Goal: Task Accomplishment & Management: Manage account settings

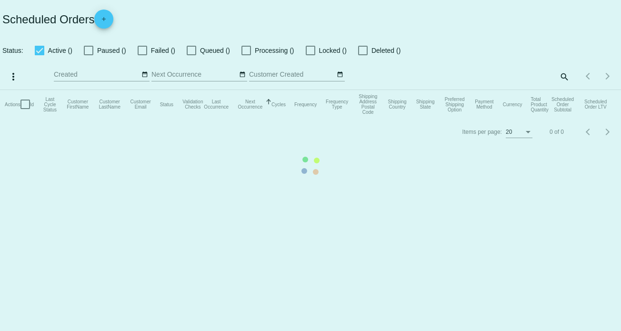
checkbox input "true"
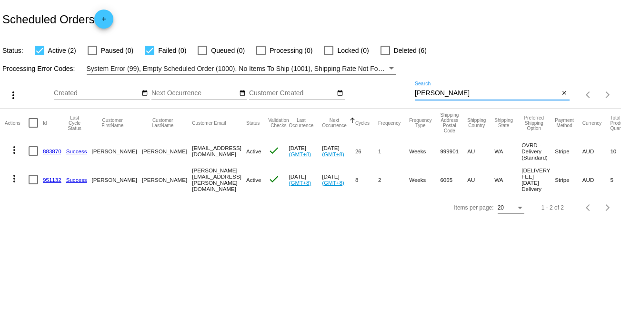
drag, startPoint x: 448, startPoint y: 89, endPoint x: 374, endPoint y: 91, distance: 73.9
click at [374, 91] on div "more_vert Sep Jan Feb Mar [DATE]" at bounding box center [310, 92] width 621 height 34
paste input "[EMAIL_ADDRESS][DOMAIN_NAME]"
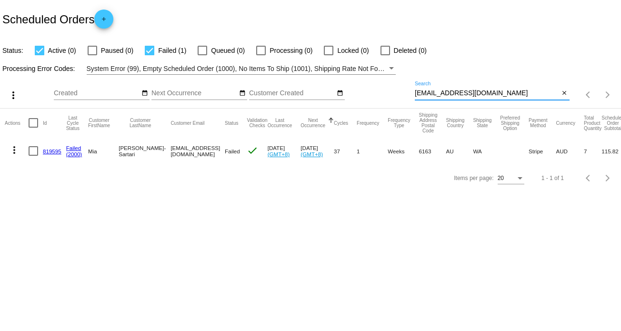
type input "[EMAIL_ADDRESS][DOMAIN_NAME]"
click at [19, 154] on mat-icon "more_vert" at bounding box center [14, 149] width 11 height 11
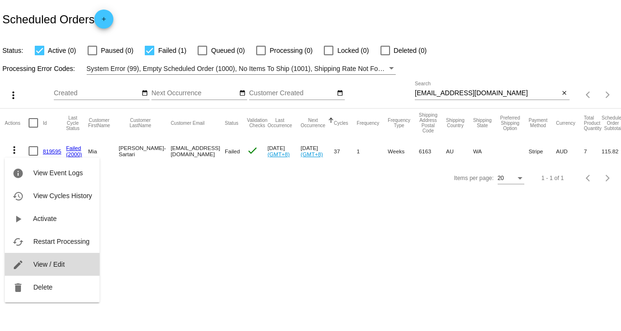
click at [76, 266] on button "edit View / Edit" at bounding box center [52, 264] width 95 height 23
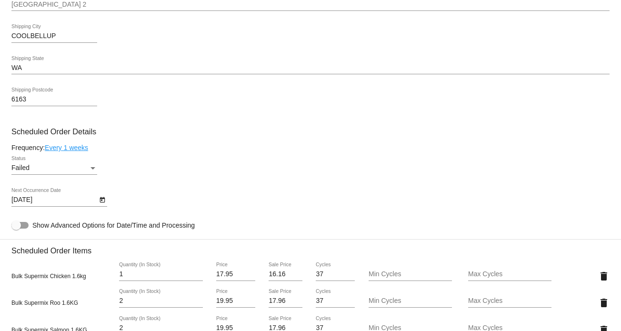
scroll to position [524, 0]
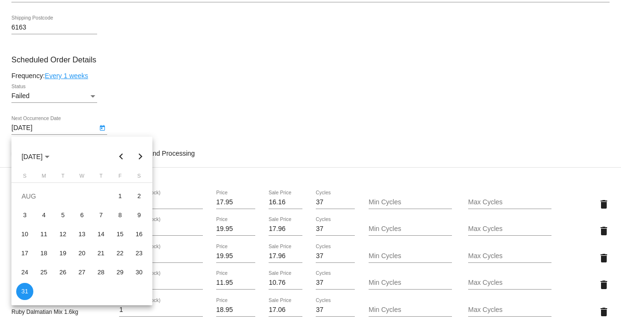
click at [84, 131] on body "arrow_back Scheduled Order #819595 Failed more_vert Last Processing Cycle ID: 8…" at bounding box center [310, 165] width 621 height 331
click at [144, 276] on div "30" at bounding box center [139, 272] width 17 height 17
type input "[DATE]"
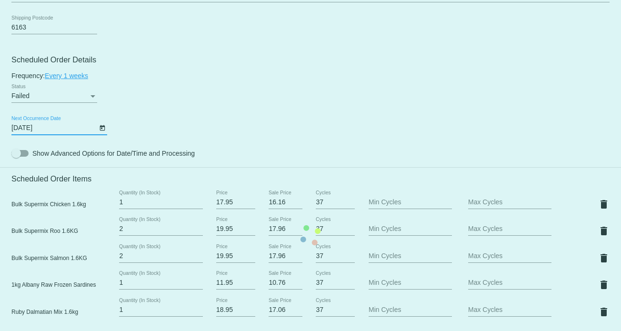
click at [295, 107] on mat-card "Customer 5721562: [PERSON_NAME]-Sartari [EMAIL_ADDRESS][DOMAIN_NAME] Customer S…" at bounding box center [310, 235] width 621 height 1060
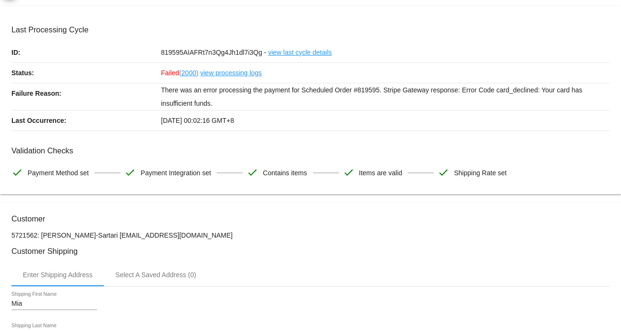
scroll to position [0, 0]
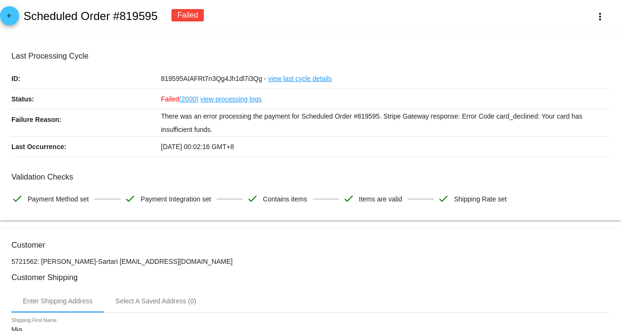
drag, startPoint x: 251, startPoint y: 141, endPoint x: 184, endPoint y: 121, distance: 69.8
click at [184, 121] on div "Last Processing Cycle ID: 819595AIAFRt7n3Qg4Jh1dl7i3Qg - view last cycle detail…" at bounding box center [310, 103] width 598 height 105
click at [184, 121] on p "There was an error processing the payment for Scheduled Order #819595. Stripe G…" at bounding box center [385, 123] width 449 height 27
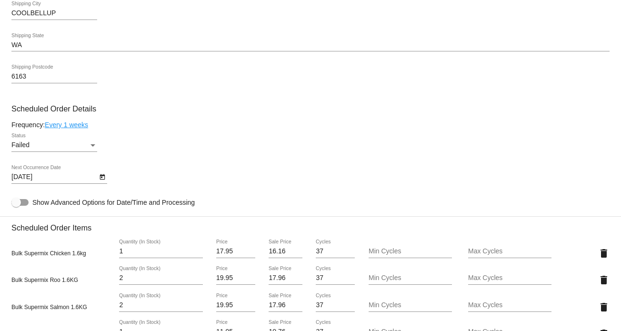
scroll to position [524, 0]
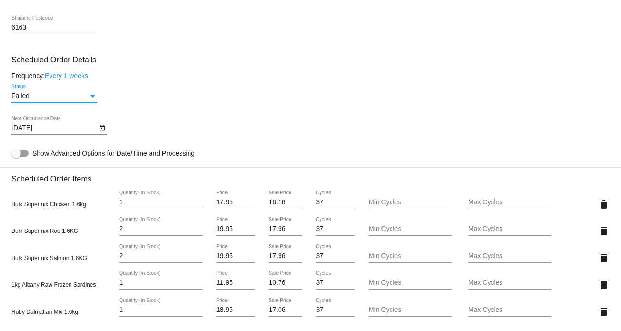
click at [54, 99] on div "Failed" at bounding box center [49, 96] width 77 height 8
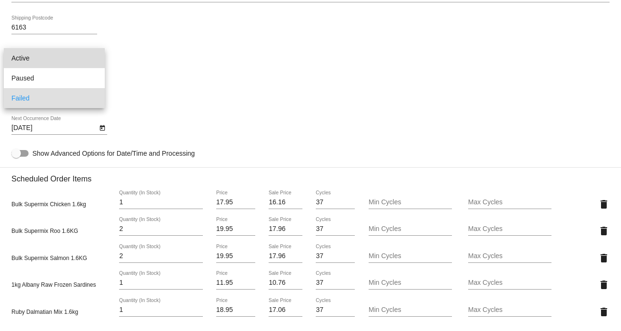
click at [44, 57] on span "Active" at bounding box center [54, 58] width 86 height 20
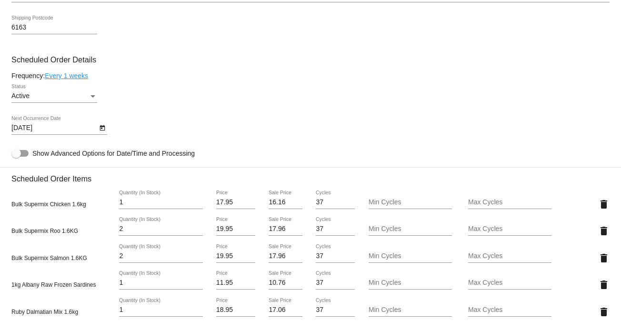
click at [287, 68] on mat-card-content "Customer 5721562: [PERSON_NAME]-Sartari [EMAIL_ADDRESS][DOMAIN_NAME] Customer S…" at bounding box center [310, 219] width 598 height 1005
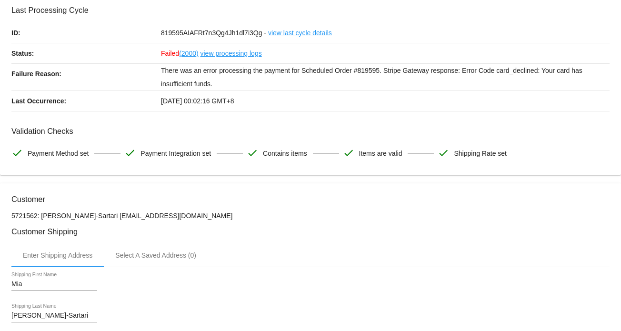
scroll to position [0, 0]
